Goal: Task Accomplishment & Management: Manage account settings

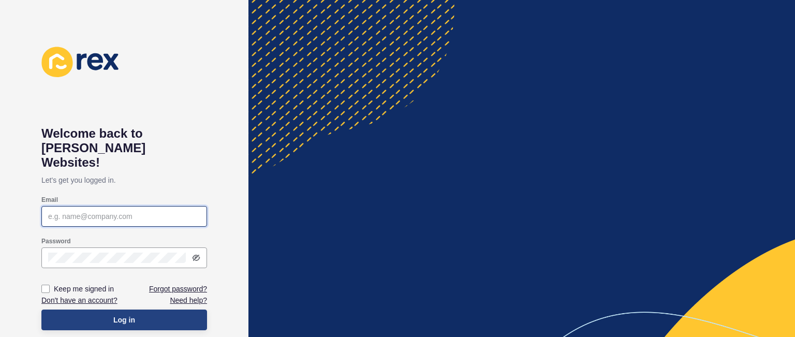
type input "[PERSON_NAME][EMAIL_ADDRESS][DOMAIN_NAME]"
click at [166, 312] on button "Log in" at bounding box center [124, 319] width 166 height 21
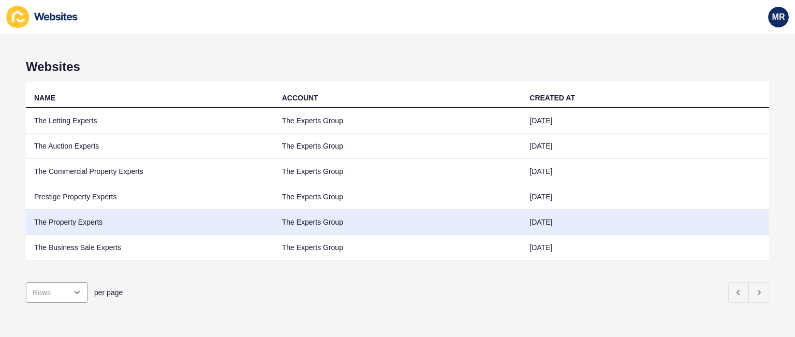
click at [99, 216] on td "The Property Experts" at bounding box center [150, 222] width 248 height 25
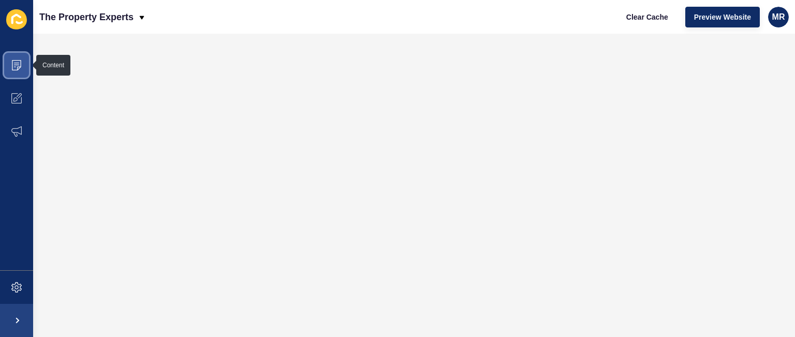
click at [25, 62] on span at bounding box center [16, 65] width 33 height 33
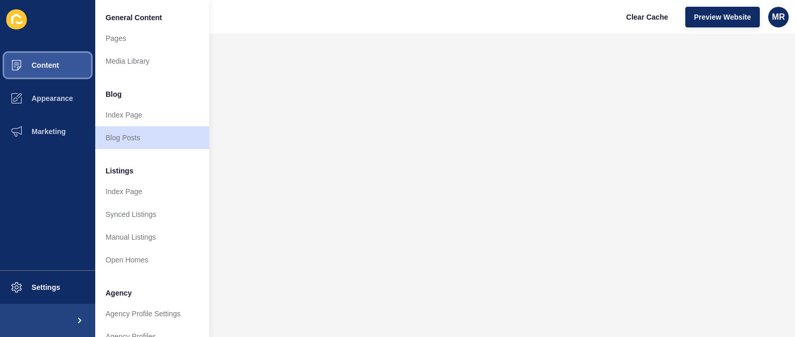
scroll to position [277, 0]
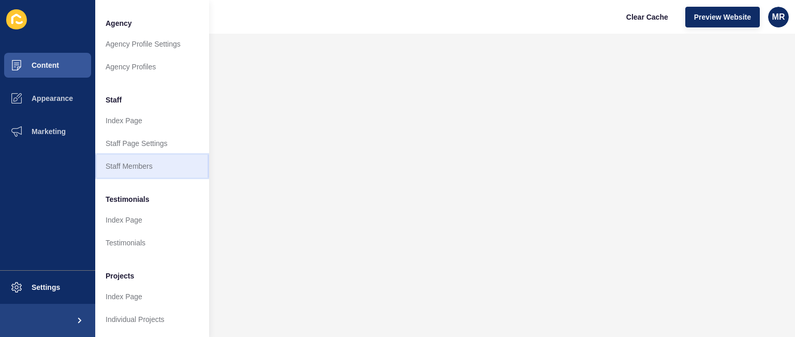
click at [158, 158] on link "Staff Members" at bounding box center [152, 166] width 114 height 23
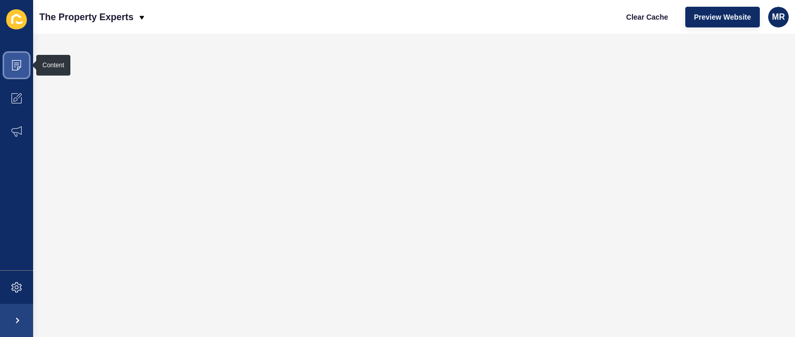
click at [12, 63] on icon at bounding box center [16, 65] width 10 height 10
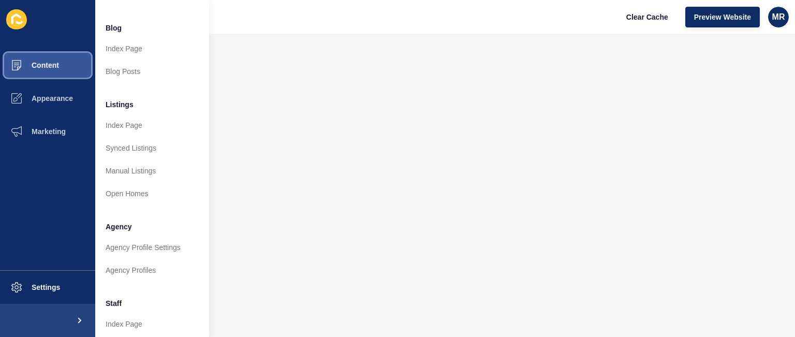
scroll to position [66, 0]
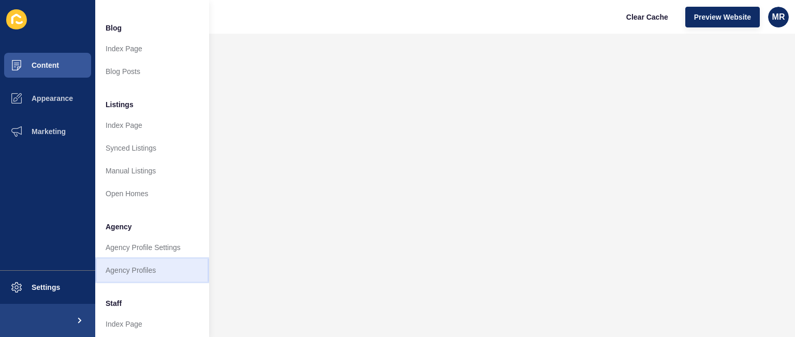
click at [161, 269] on link "Agency Profiles" at bounding box center [152, 270] width 114 height 23
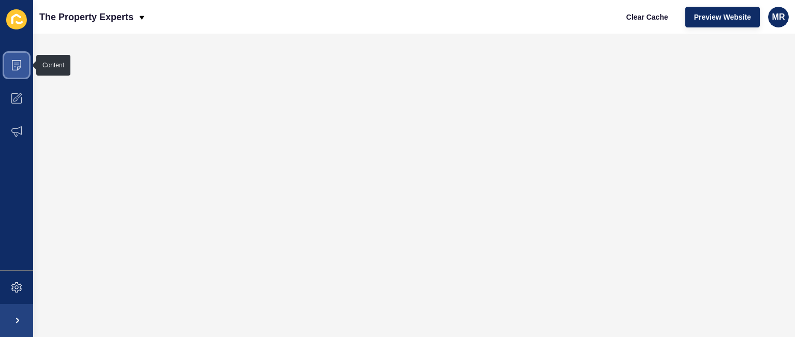
click at [19, 69] on icon at bounding box center [16, 65] width 10 height 10
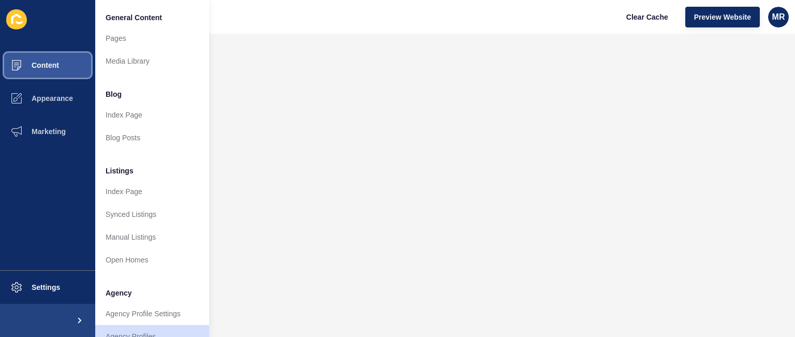
scroll to position [277, 0]
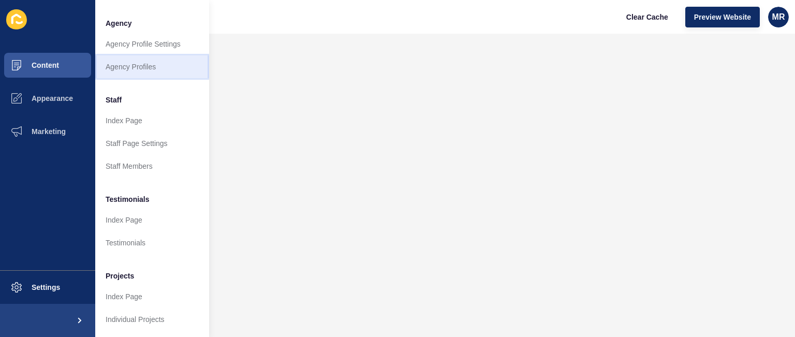
click at [153, 55] on link "Agency Profiles" at bounding box center [152, 66] width 114 height 23
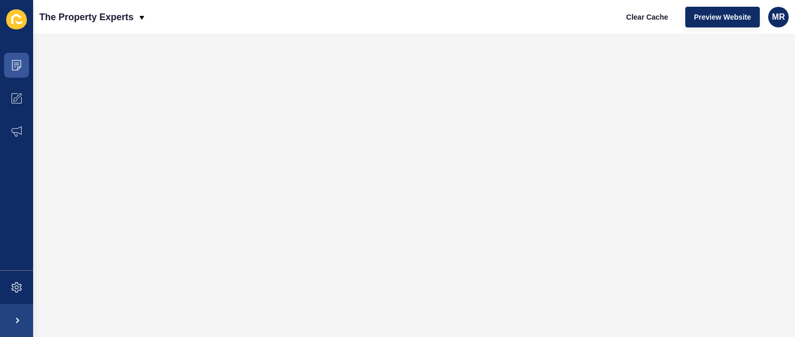
scroll to position [0, 0]
drag, startPoint x: 153, startPoint y: 53, endPoint x: 430, endPoint y: 9, distance: 280.4
click at [430, 9] on div "The Property Experts Clear Cache Preview Website MR" at bounding box center [414, 17] width 762 height 34
click at [12, 70] on span at bounding box center [16, 65] width 33 height 33
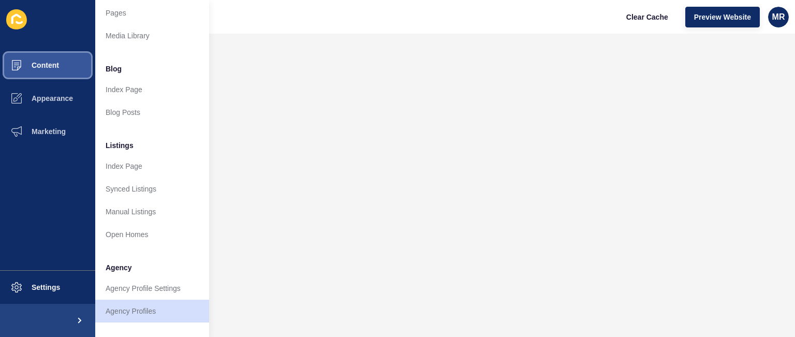
scroll to position [41, 0]
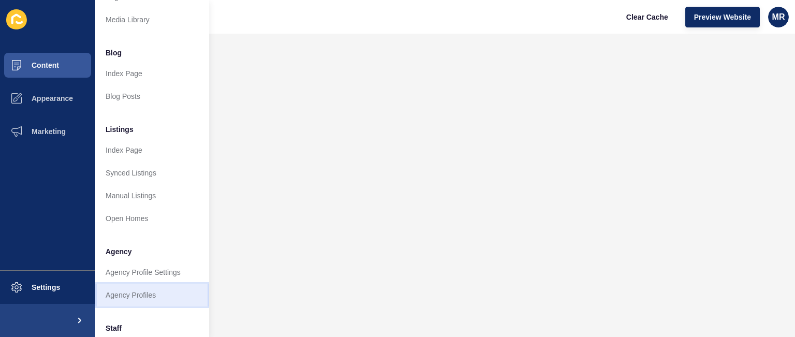
click at [182, 292] on link "Agency Profiles" at bounding box center [152, 295] width 114 height 23
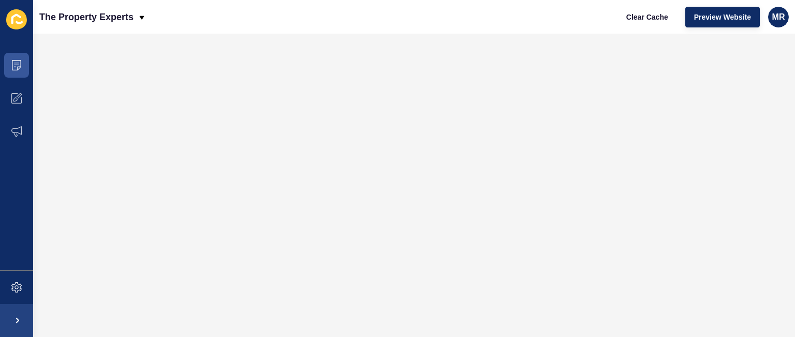
scroll to position [0, 0]
click at [21, 69] on icon at bounding box center [16, 65] width 10 height 10
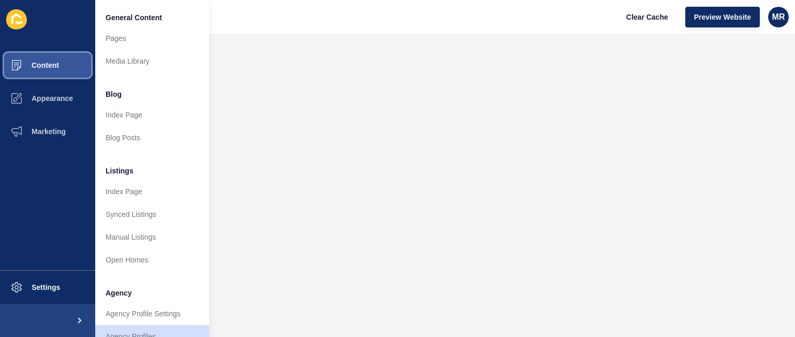
scroll to position [21, 0]
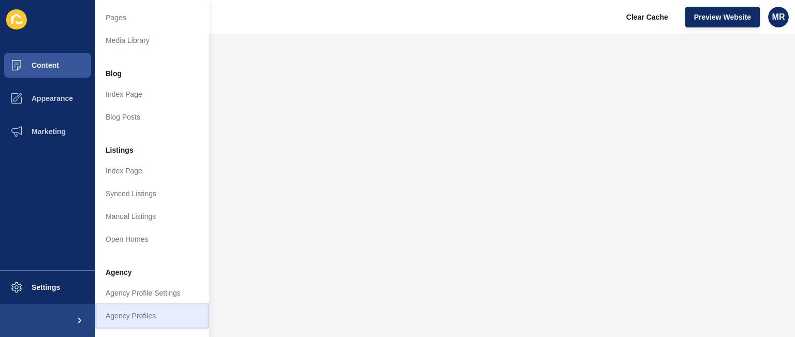
click at [186, 317] on link "Agency Profiles" at bounding box center [152, 315] width 114 height 23
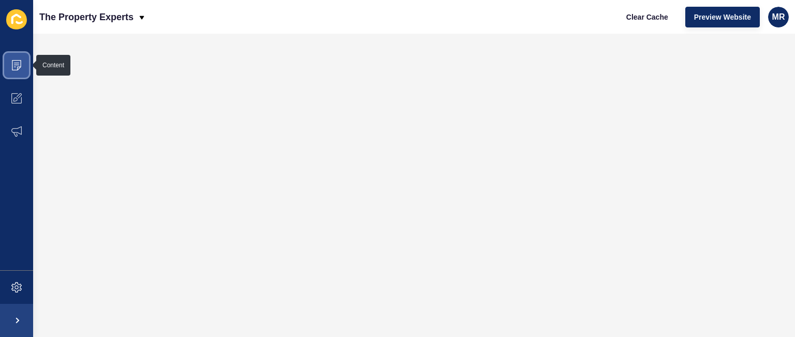
click at [25, 61] on span at bounding box center [16, 65] width 33 height 33
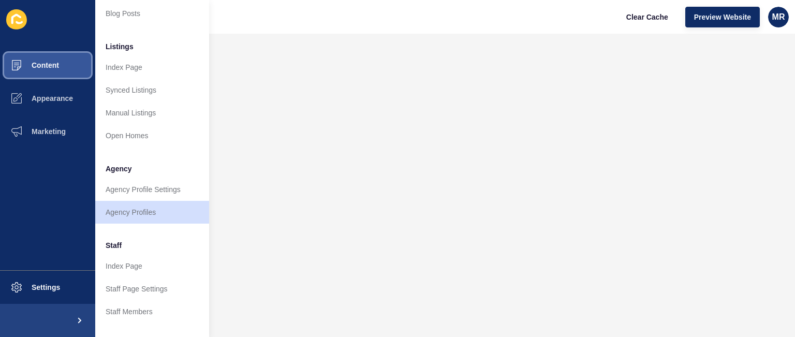
scroll to position [145, 0]
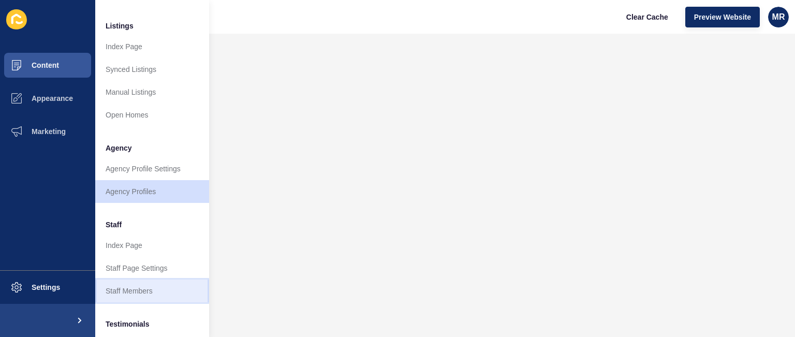
click at [165, 287] on link "Staff Members" at bounding box center [152, 290] width 114 height 23
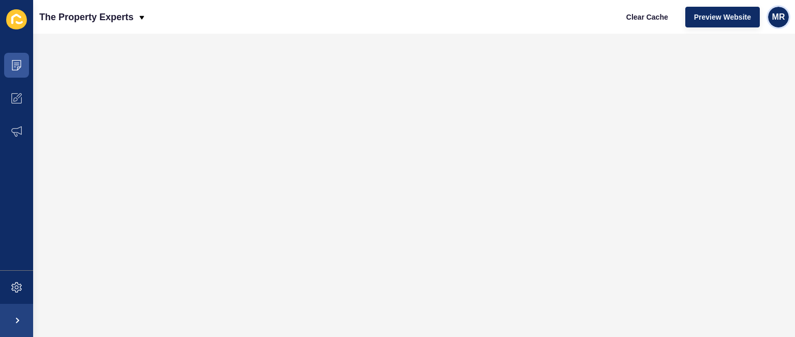
click at [779, 19] on span "MR" at bounding box center [778, 17] width 13 height 10
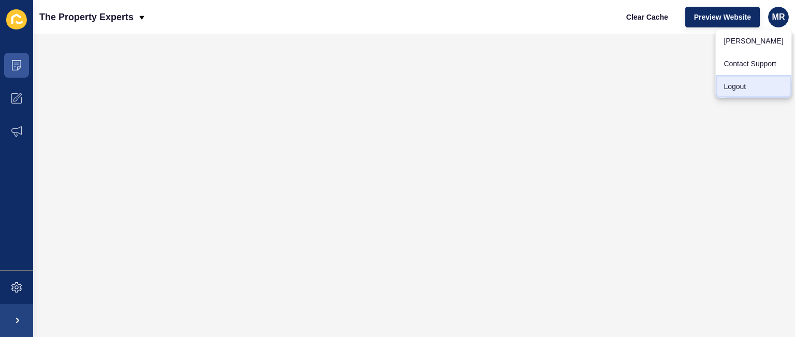
click at [749, 91] on link "Logout" at bounding box center [753, 86] width 76 height 23
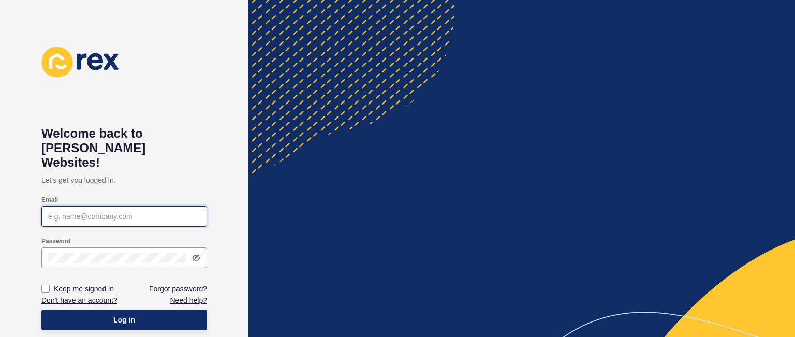
type input "[PERSON_NAME][EMAIL_ADDRESS][DOMAIN_NAME]"
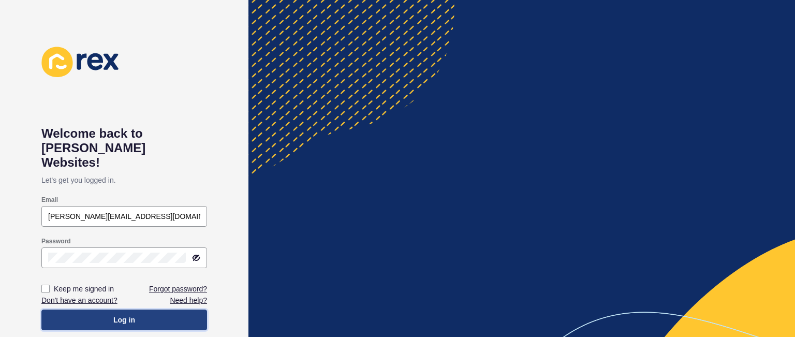
click at [164, 309] on button "Log in" at bounding box center [124, 319] width 166 height 21
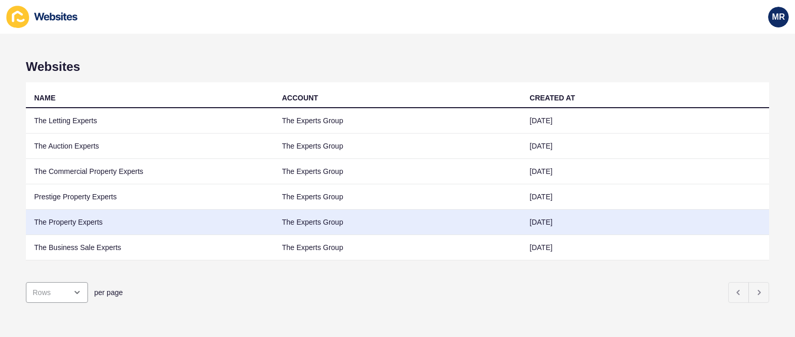
click at [84, 218] on td "The Property Experts" at bounding box center [150, 222] width 248 height 25
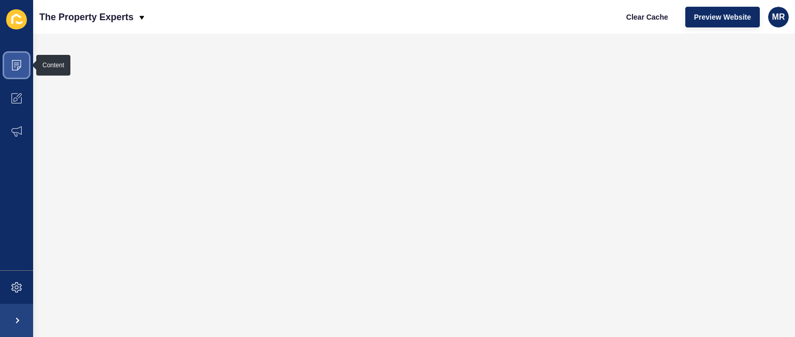
click at [21, 66] on icon at bounding box center [16, 65] width 10 height 10
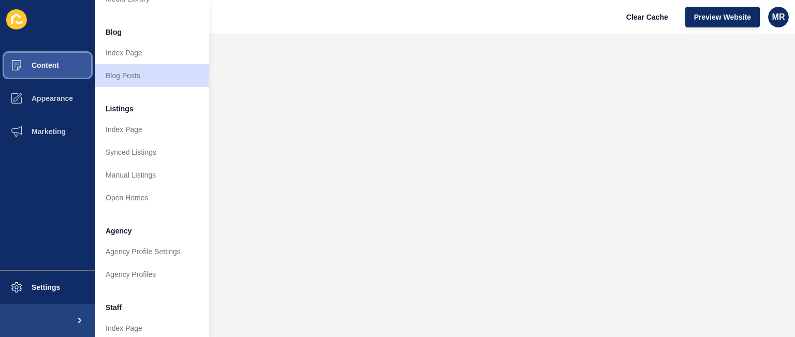
scroll to position [83, 0]
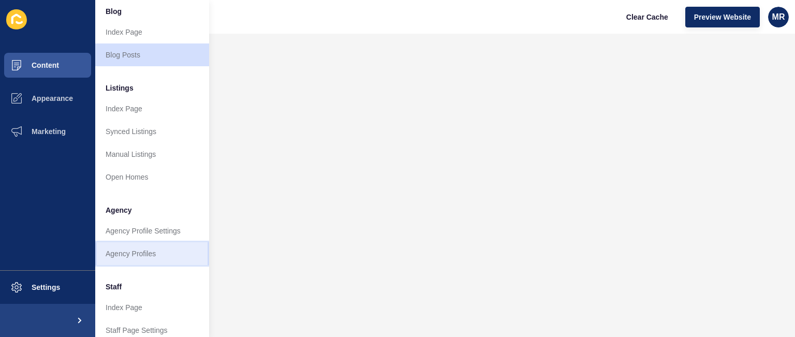
click at [149, 260] on link "Agency Profiles" at bounding box center [152, 253] width 114 height 23
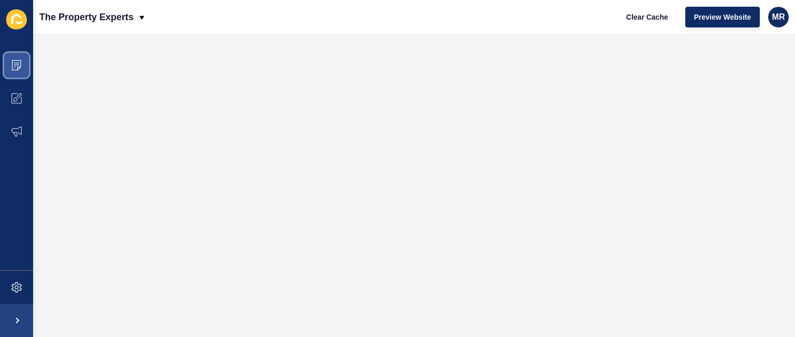
click at [27, 67] on span at bounding box center [16, 65] width 33 height 33
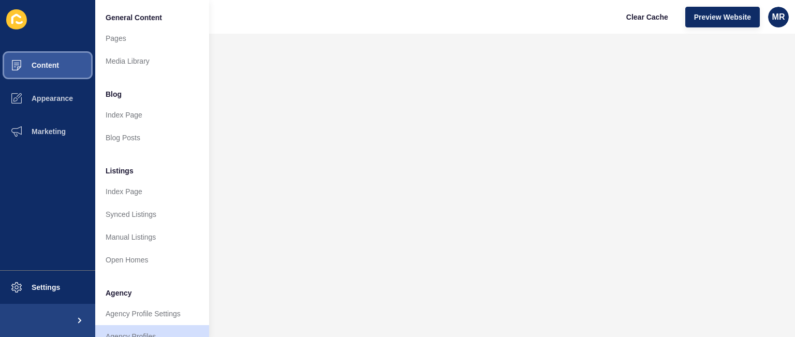
scroll to position [277, 0]
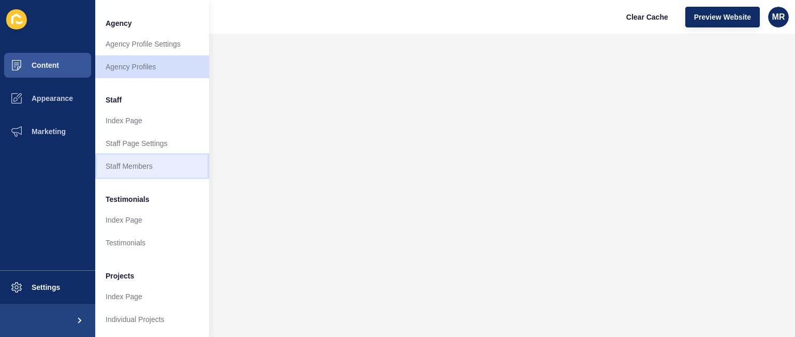
click at [135, 161] on link "Staff Members" at bounding box center [152, 166] width 114 height 23
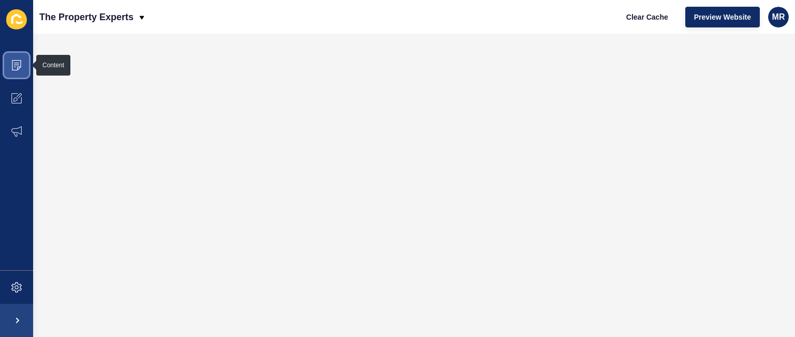
click at [10, 63] on span at bounding box center [16, 65] width 33 height 33
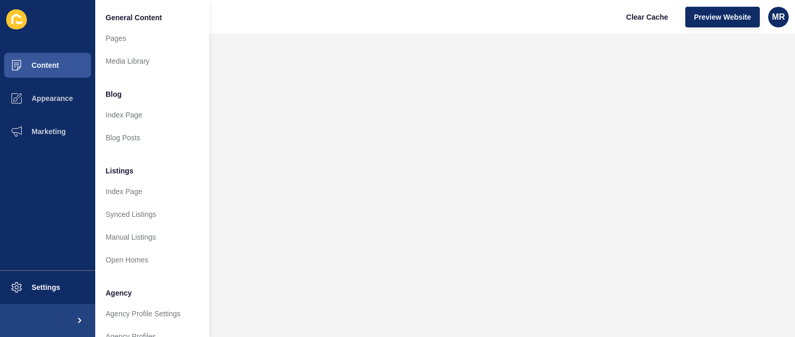
click at [23, 14] on icon at bounding box center [16, 19] width 21 height 20
click at [12, 13] on icon at bounding box center [16, 19] width 21 height 20
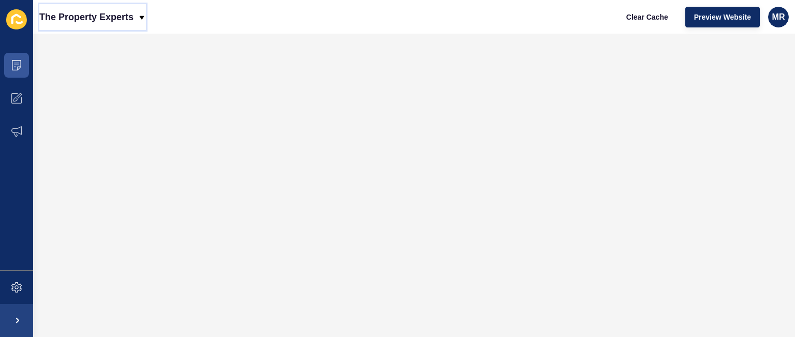
click at [141, 14] on icon at bounding box center [142, 17] width 8 height 8
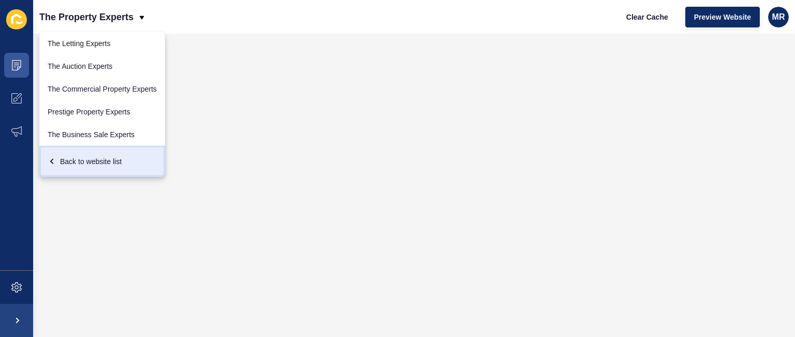
click at [52, 162] on icon at bounding box center [52, 161] width 4 height 6
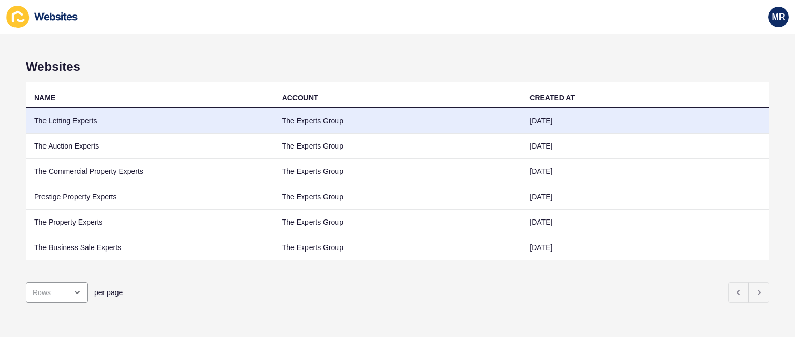
click at [66, 117] on td "The Letting Experts" at bounding box center [150, 120] width 248 height 25
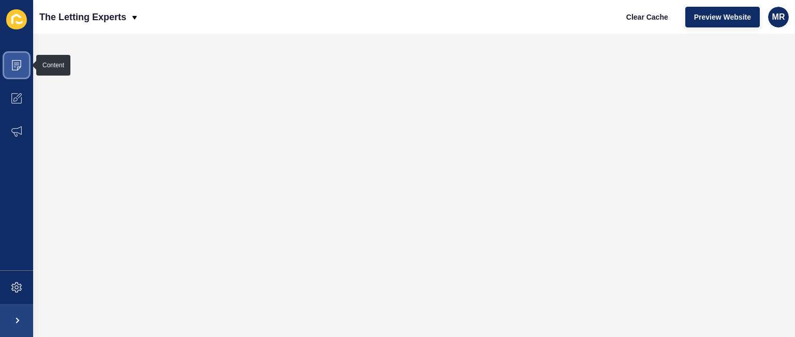
click at [14, 70] on span at bounding box center [16, 65] width 33 height 33
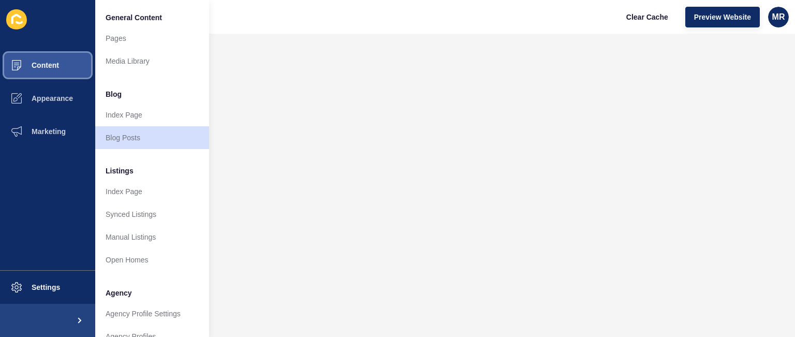
scroll to position [277, 0]
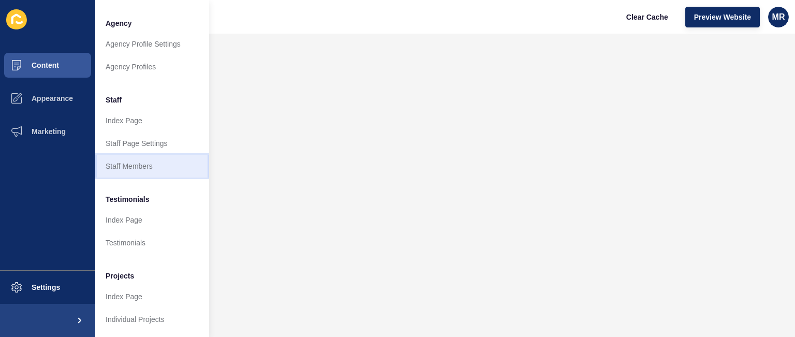
click at [164, 160] on link "Staff Members" at bounding box center [152, 166] width 114 height 23
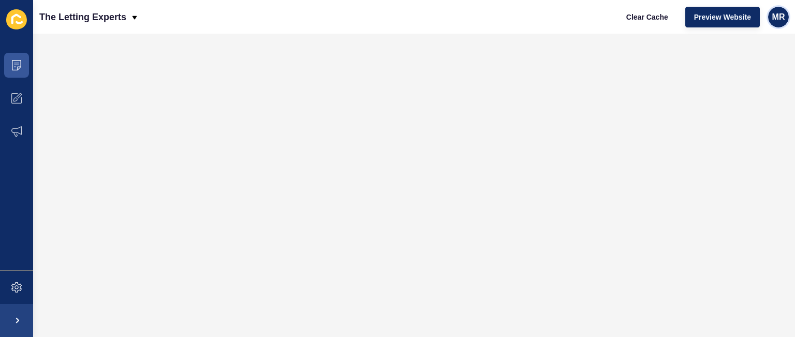
click at [778, 18] on span "MR" at bounding box center [778, 17] width 13 height 10
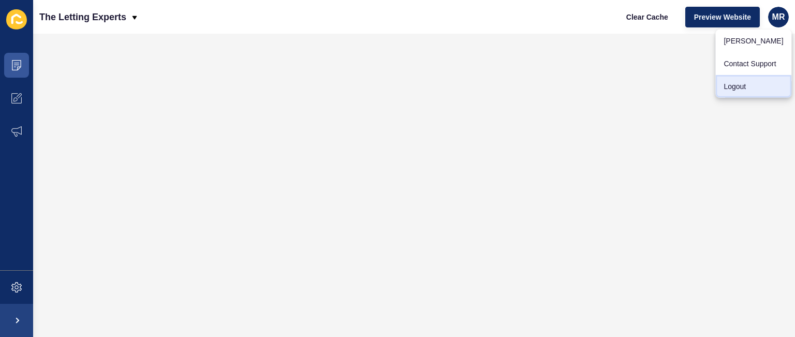
click at [742, 82] on link "Logout" at bounding box center [753, 86] width 76 height 23
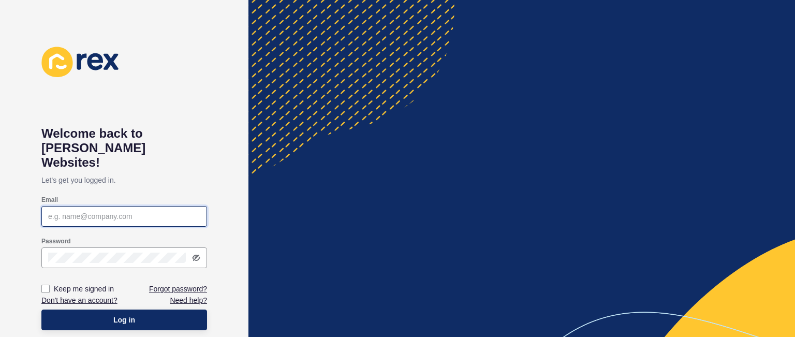
type input "[PERSON_NAME][EMAIL_ADDRESS][DOMAIN_NAME]"
